Goal: Task Accomplishment & Management: Manage account settings

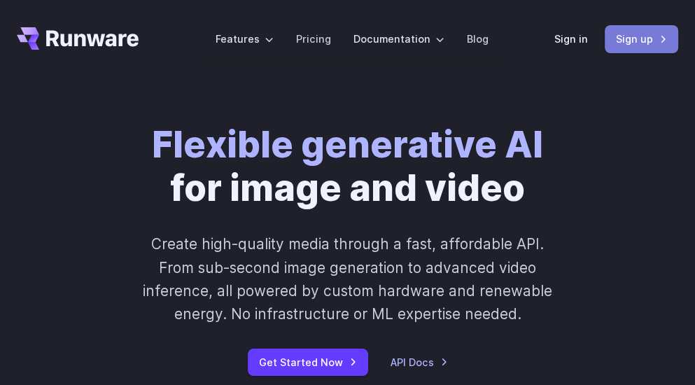
click at [621, 37] on link "Sign up" at bounding box center [641, 38] width 73 height 27
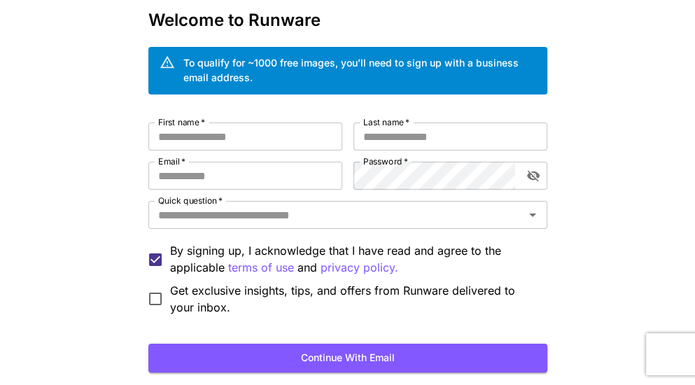
scroll to position [70, 0]
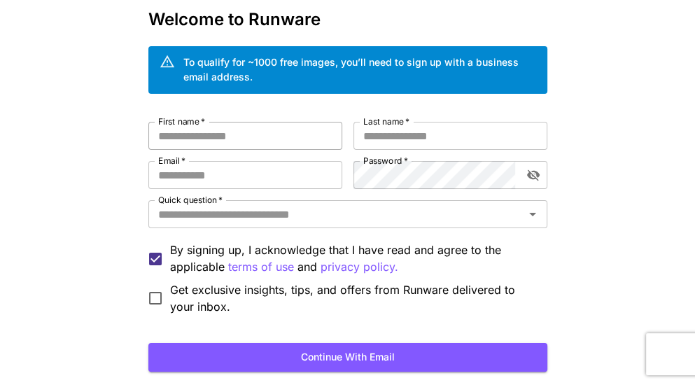
click at [189, 134] on input "First name   *" at bounding box center [245, 136] width 194 height 28
type input "******"
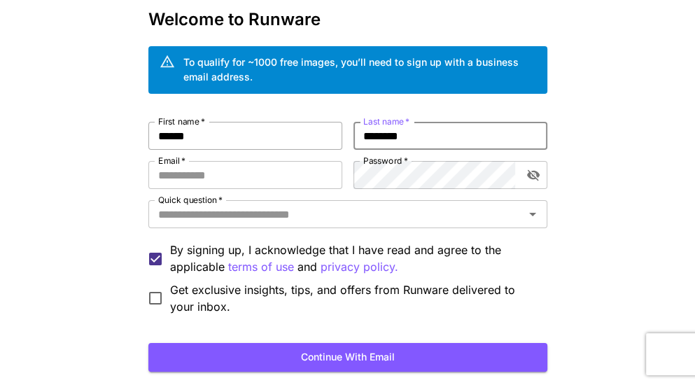
type input "********"
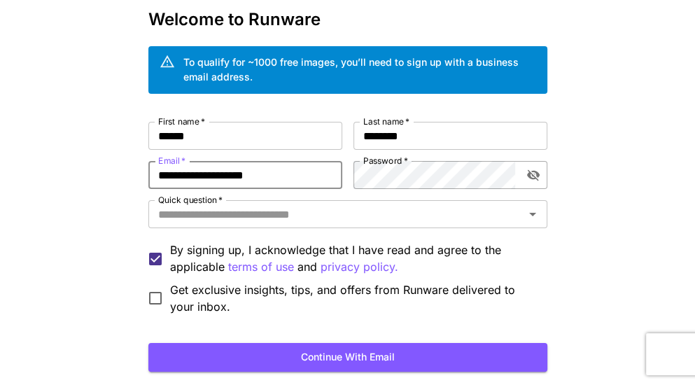
click at [515, 175] on div at bounding box center [515, 175] width 0 height 0
type input "**********"
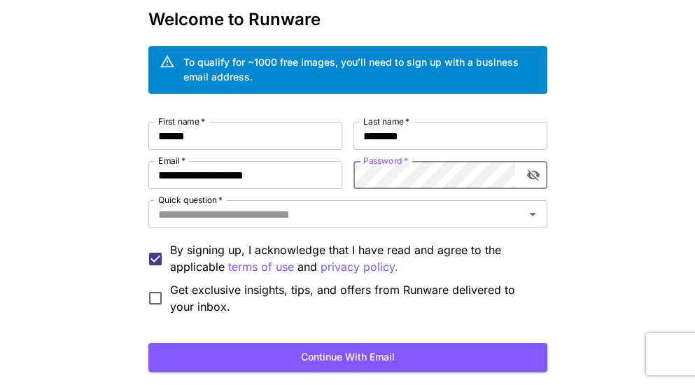
click at [515, 175] on div at bounding box center [515, 175] width 0 height 0
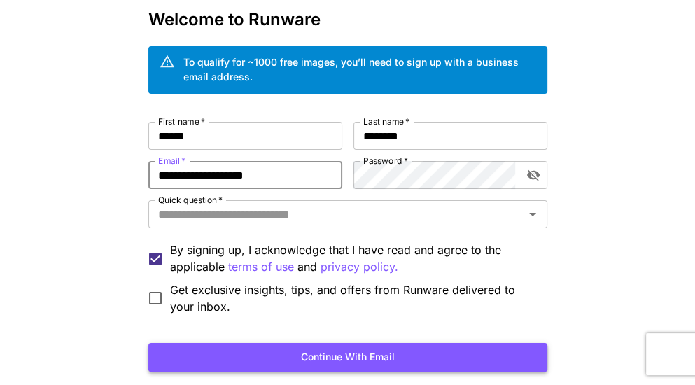
click at [306, 356] on button "Continue with email" at bounding box center [347, 357] width 399 height 29
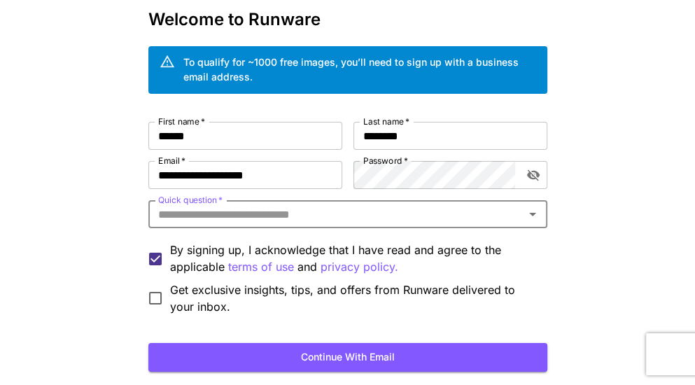
click at [354, 217] on input "Quick question   *" at bounding box center [336, 214] width 367 height 20
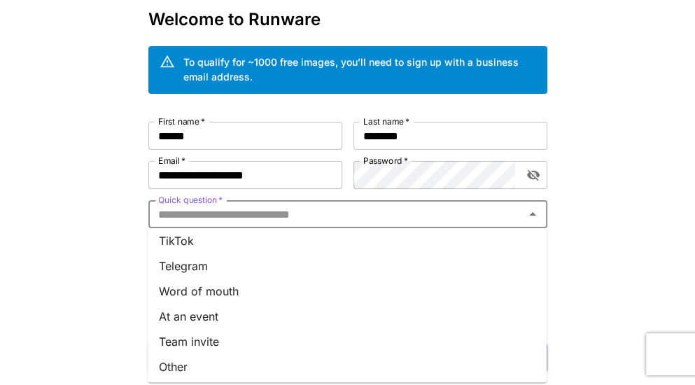
scroll to position [235, 0]
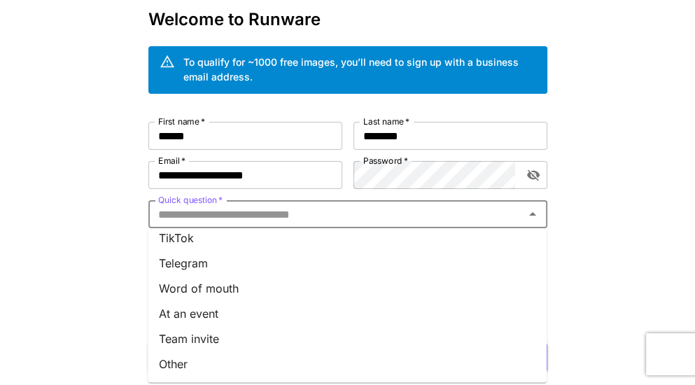
click at [227, 290] on li "Word of mouth" at bounding box center [347, 288] width 399 height 25
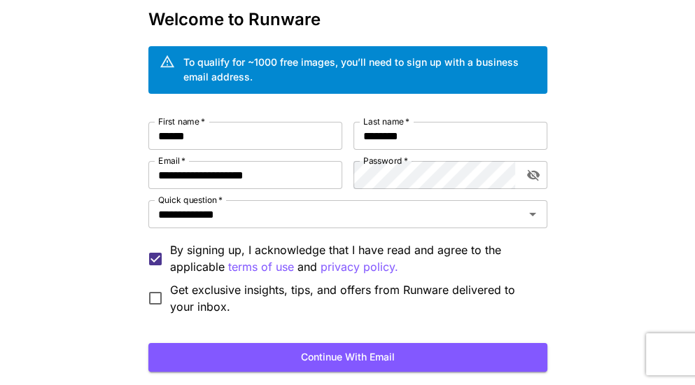
click at [322, 360] on button "Continue with email" at bounding box center [347, 357] width 399 height 29
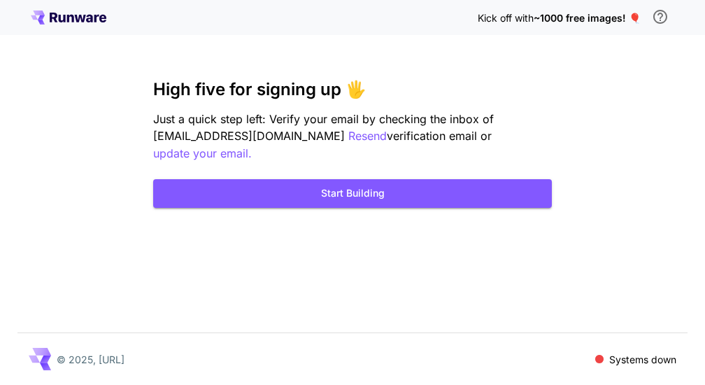
click at [52, 17] on icon at bounding box center [54, 18] width 8 height 10
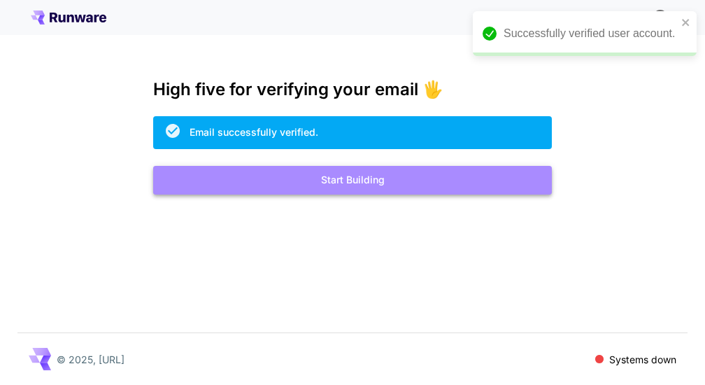
click at [316, 170] on button "Start Building" at bounding box center [352, 180] width 399 height 29
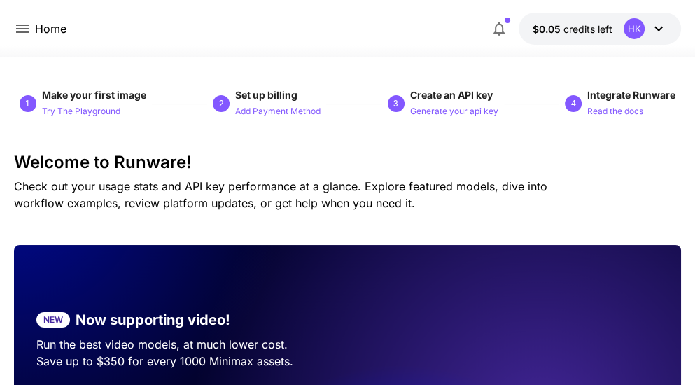
click at [659, 22] on icon at bounding box center [658, 28] width 17 height 17
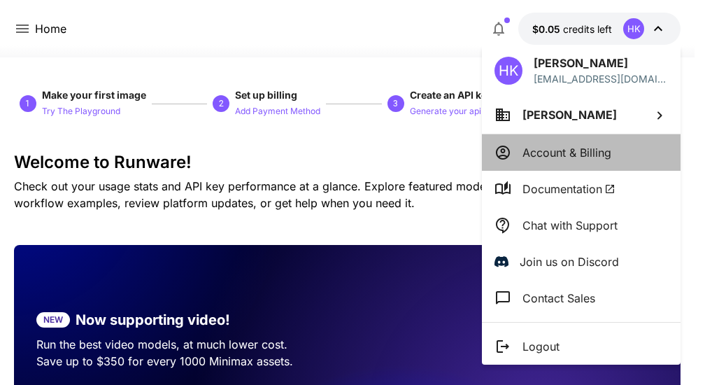
click at [552, 152] on p "Account & Billing" at bounding box center [567, 152] width 89 height 17
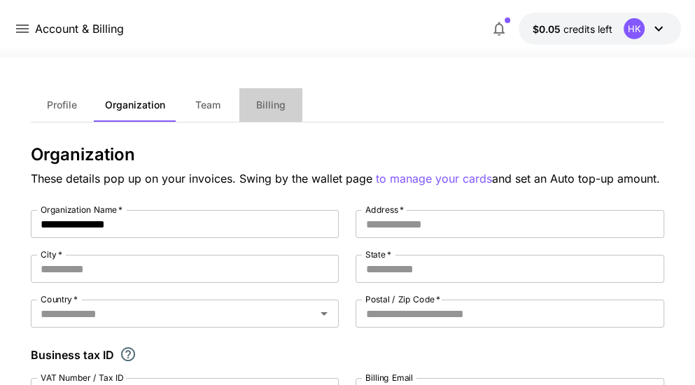
click at [258, 103] on button "Billing" at bounding box center [270, 105] width 63 height 34
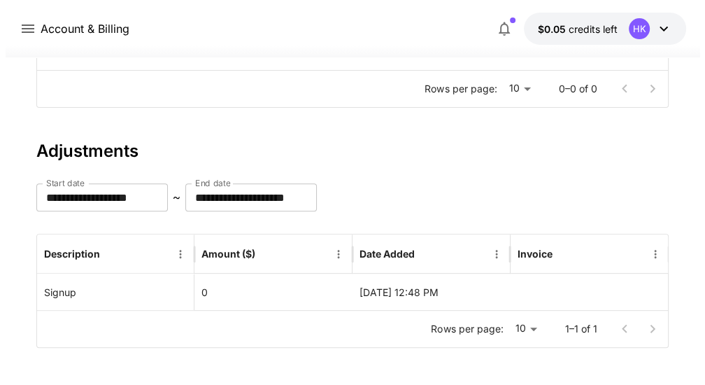
scroll to position [283, 0]
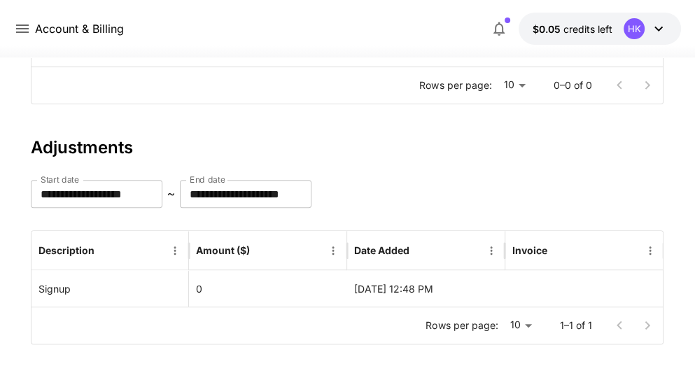
click at [20, 27] on icon at bounding box center [22, 28] width 17 height 17
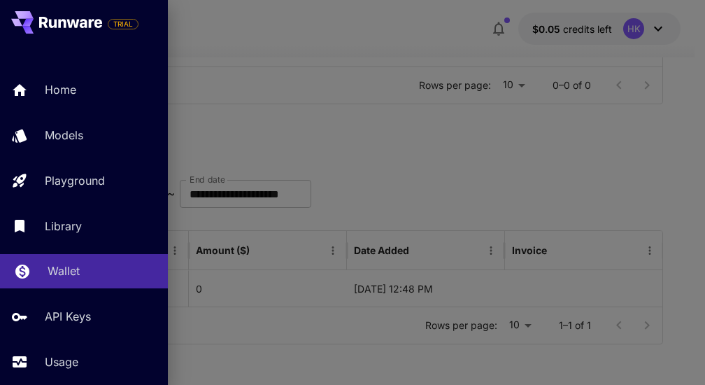
click at [61, 270] on p "Wallet" at bounding box center [64, 270] width 32 height 17
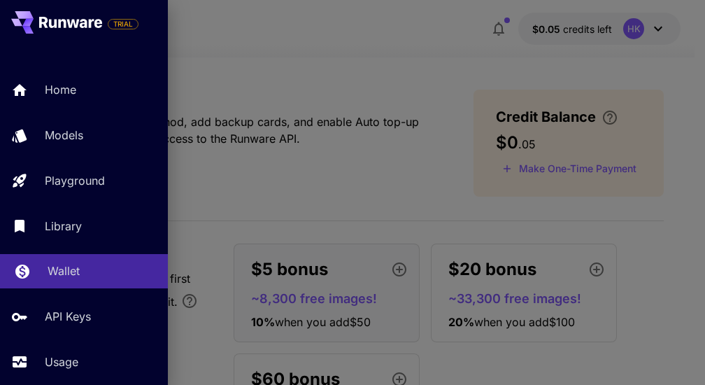
click at [62, 271] on p "Wallet" at bounding box center [64, 270] width 32 height 17
click at [276, 184] on div at bounding box center [352, 192] width 705 height 385
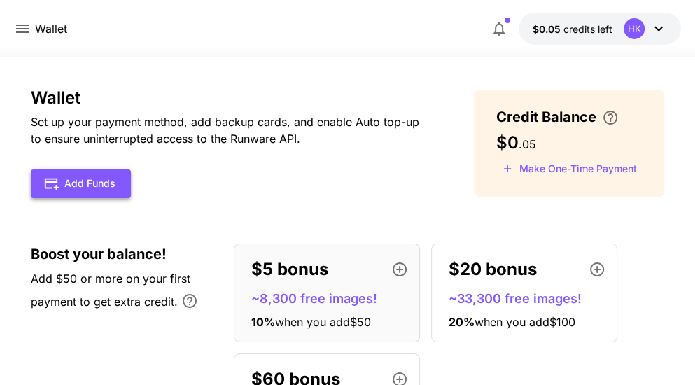
click at [102, 181] on button "Add Funds" at bounding box center [81, 183] width 100 height 29
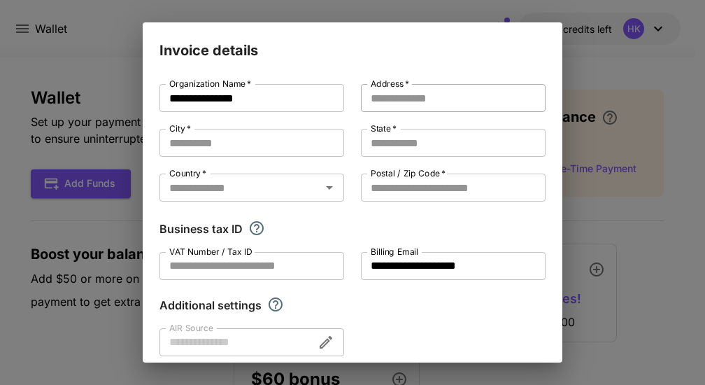
click at [376, 92] on input "Address   *" at bounding box center [453, 98] width 185 height 28
type input "**********"
click at [225, 142] on input "City   *" at bounding box center [252, 143] width 185 height 28
type input "**********"
click at [377, 146] on input "State   *" at bounding box center [453, 143] width 185 height 28
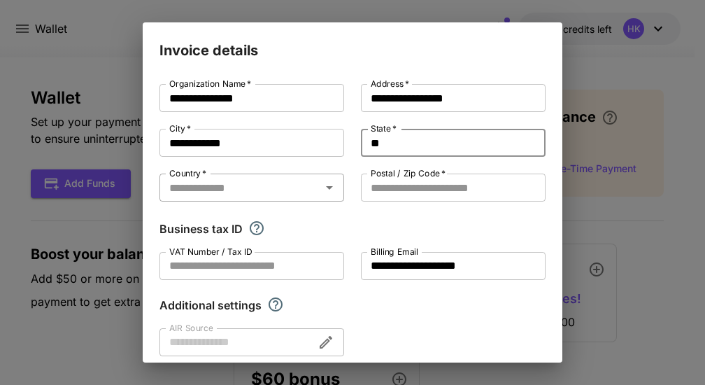
type input "**"
click at [281, 188] on input "Country   *" at bounding box center [240, 188] width 153 height 20
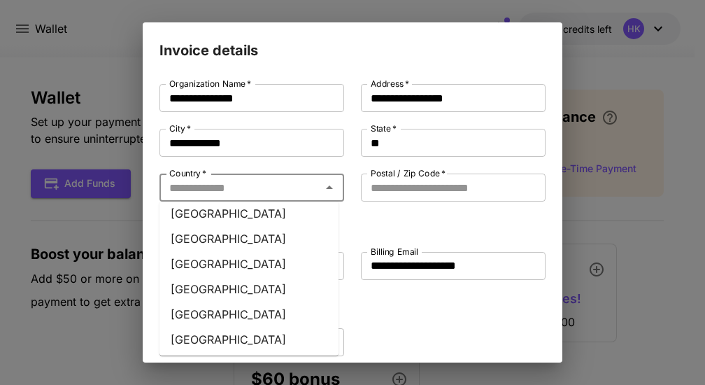
scroll to position [6170, 0]
click at [276, 378] on li "United States" at bounding box center [249, 390] width 179 height 25
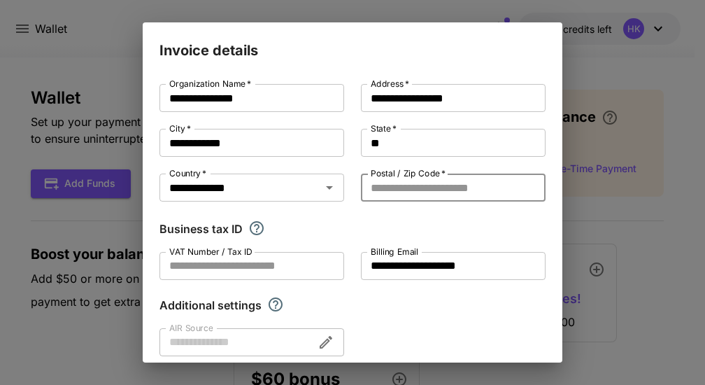
click at [381, 186] on input "Postal / Zip Code   *" at bounding box center [453, 188] width 185 height 28
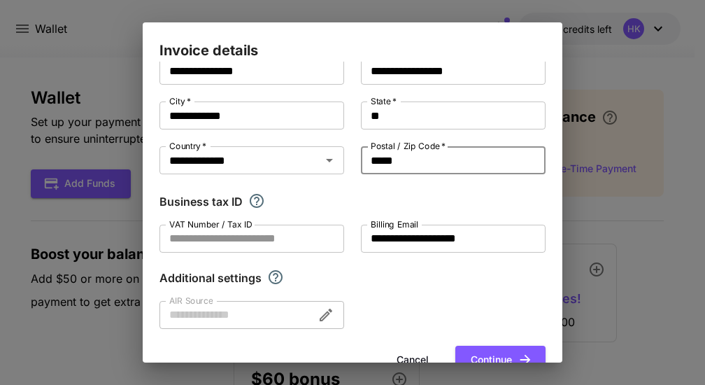
scroll to position [63, 0]
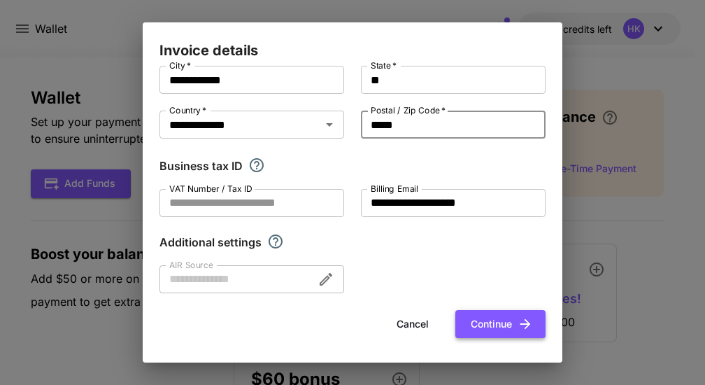
type input "*****"
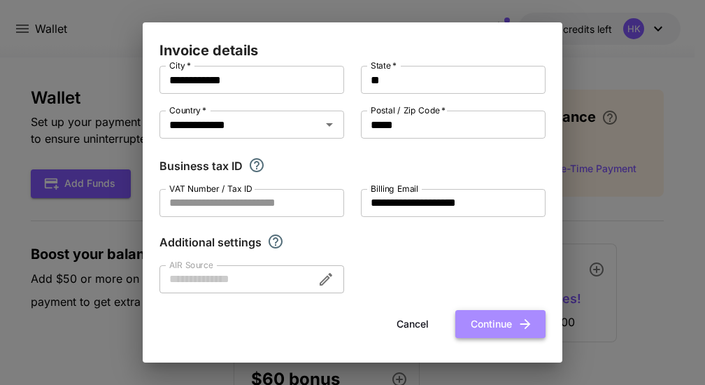
click at [482, 320] on button "Continue" at bounding box center [501, 324] width 90 height 29
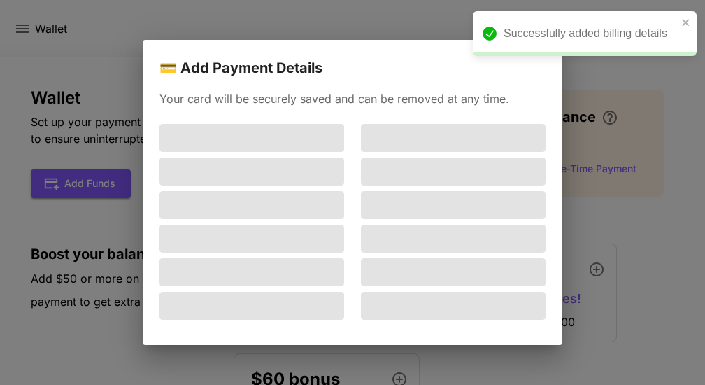
scroll to position [0, 0]
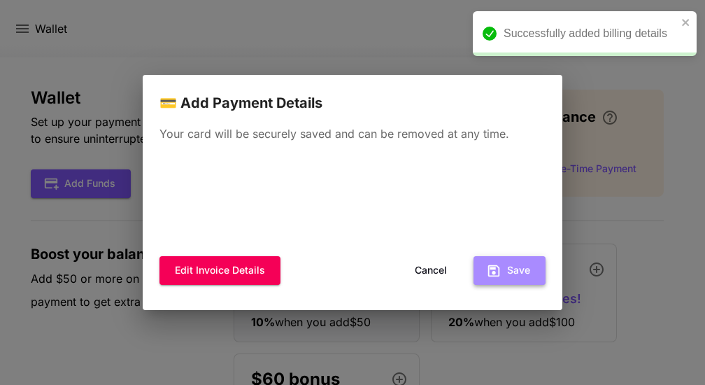
click at [498, 269] on icon "button" at bounding box center [495, 271] width 12 height 12
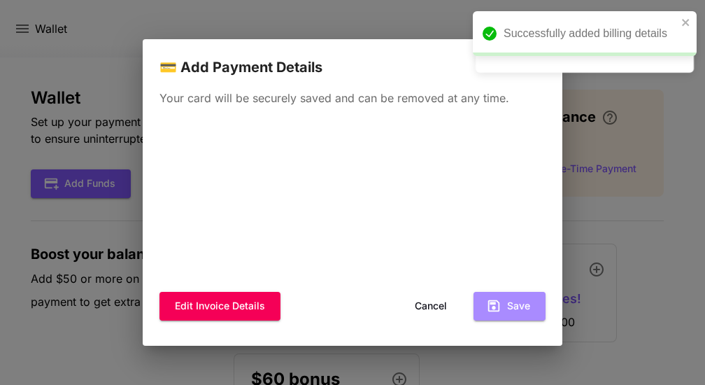
click at [527, 299] on button "Save" at bounding box center [510, 306] width 72 height 29
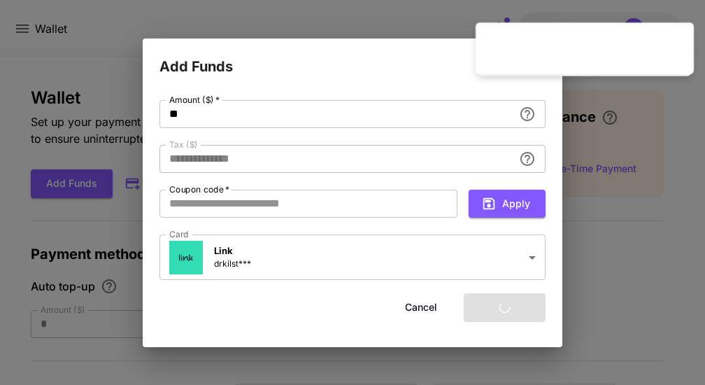
type input "****"
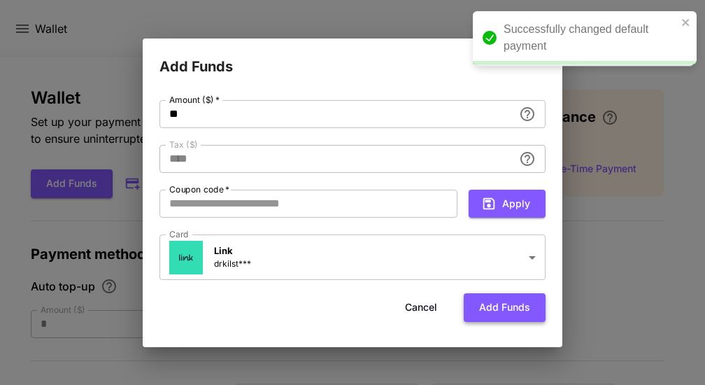
click at [502, 307] on button "Add funds" at bounding box center [505, 307] width 82 height 29
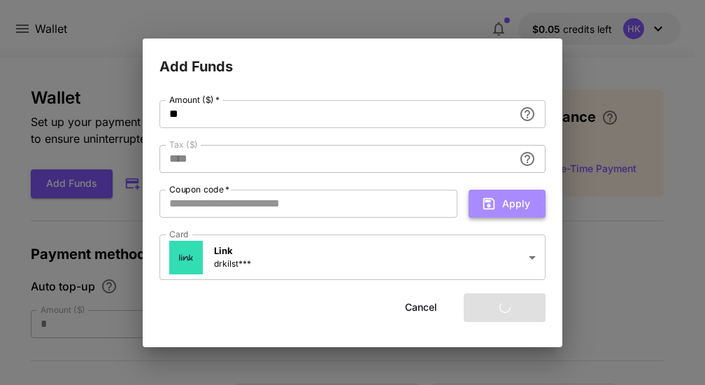
click at [514, 205] on button "Apply" at bounding box center [507, 204] width 77 height 29
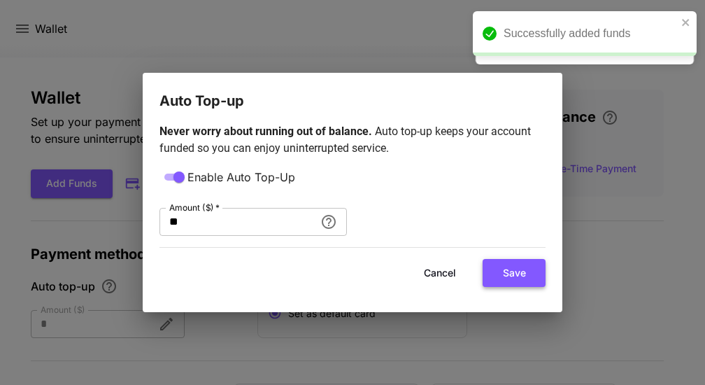
click at [506, 268] on button "Save" at bounding box center [514, 273] width 63 height 29
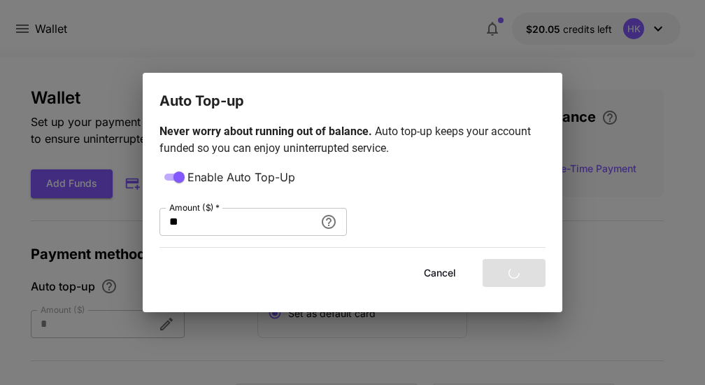
type input "**"
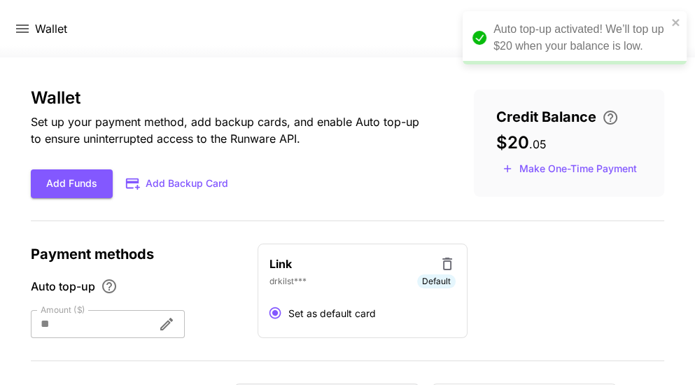
click at [18, 25] on icon at bounding box center [22, 28] width 13 height 8
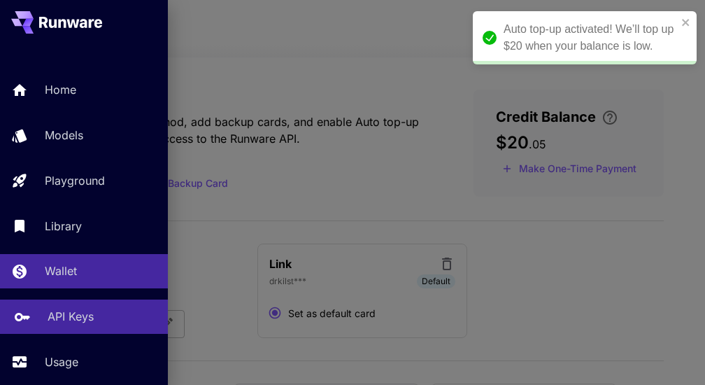
click at [86, 318] on p "API Keys" at bounding box center [71, 316] width 46 height 17
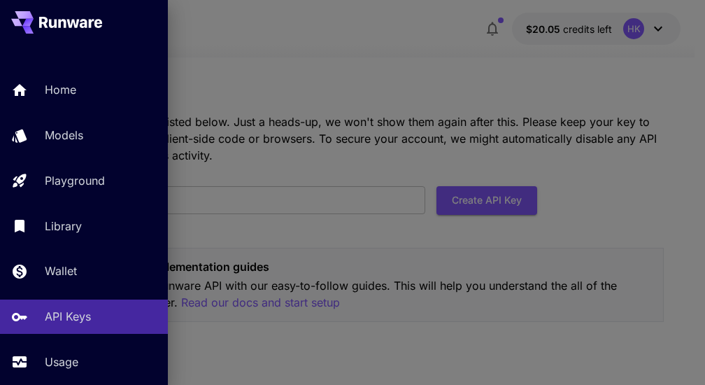
click at [225, 90] on div at bounding box center [352, 192] width 705 height 385
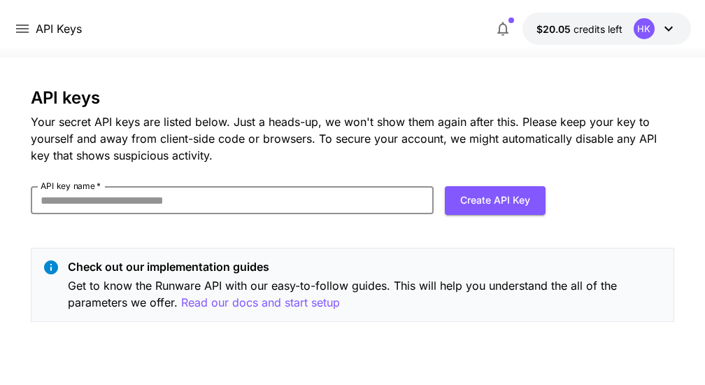
click at [161, 197] on input "API key name   *" at bounding box center [232, 200] width 402 height 28
type input "*****"
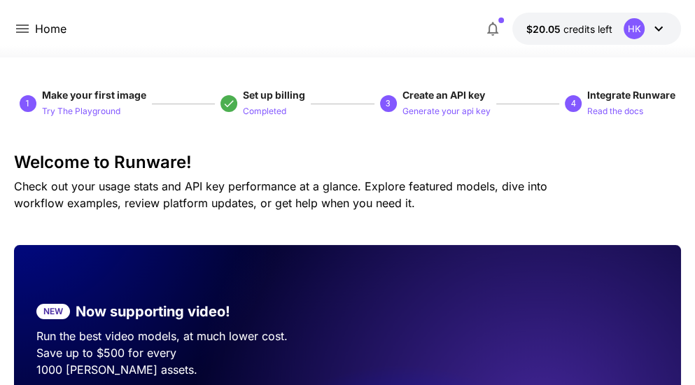
click at [16, 29] on icon at bounding box center [22, 28] width 13 height 8
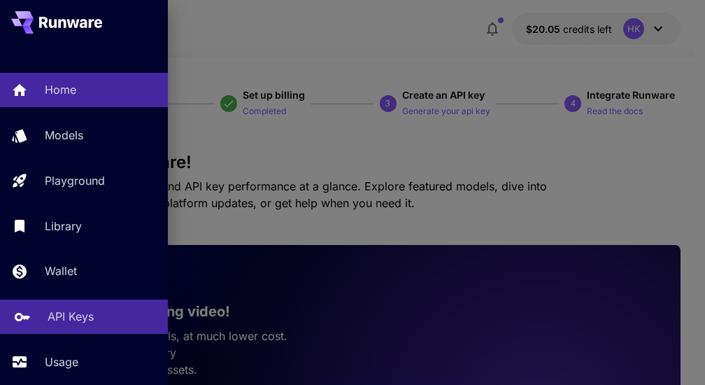
click at [68, 325] on p "API Keys" at bounding box center [71, 316] width 46 height 17
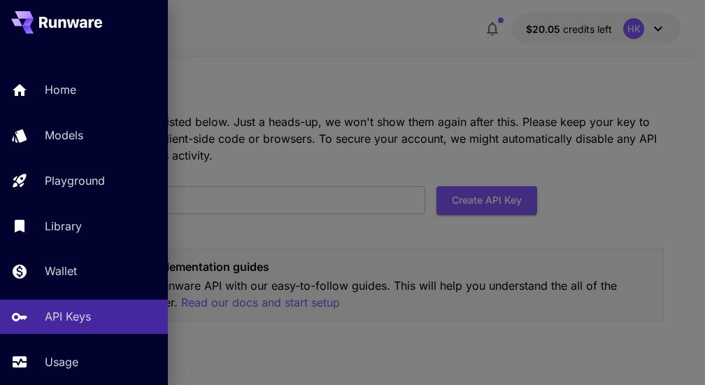
click at [314, 234] on div at bounding box center [352, 192] width 705 height 385
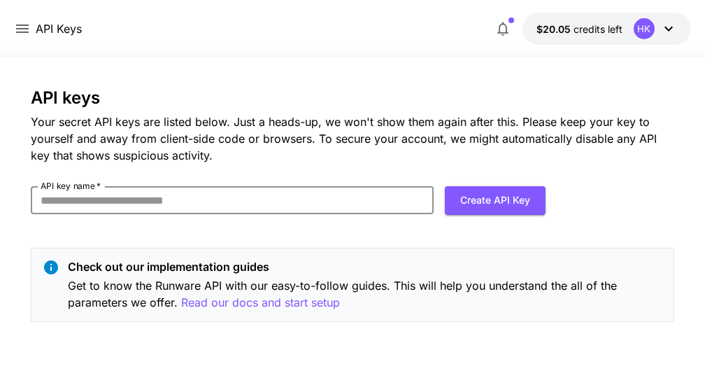
click at [199, 204] on input "API key name   *" at bounding box center [232, 200] width 402 height 28
type input "*****"
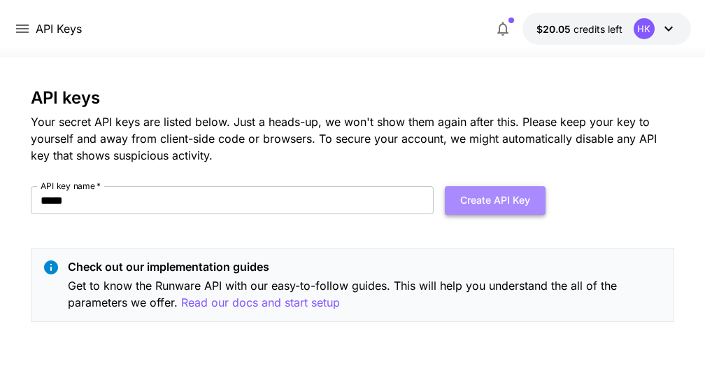
click at [487, 195] on button "Create API Key" at bounding box center [495, 200] width 101 height 29
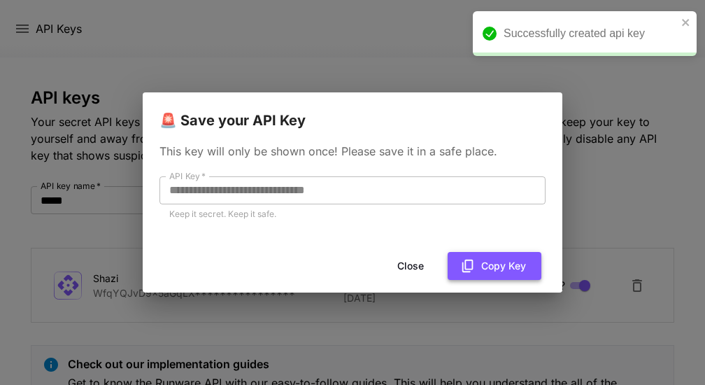
click at [479, 262] on button "Copy Key" at bounding box center [495, 266] width 94 height 29
click at [405, 262] on button "Close" at bounding box center [410, 266] width 63 height 29
